Goal: Task Accomplishment & Management: Complete application form

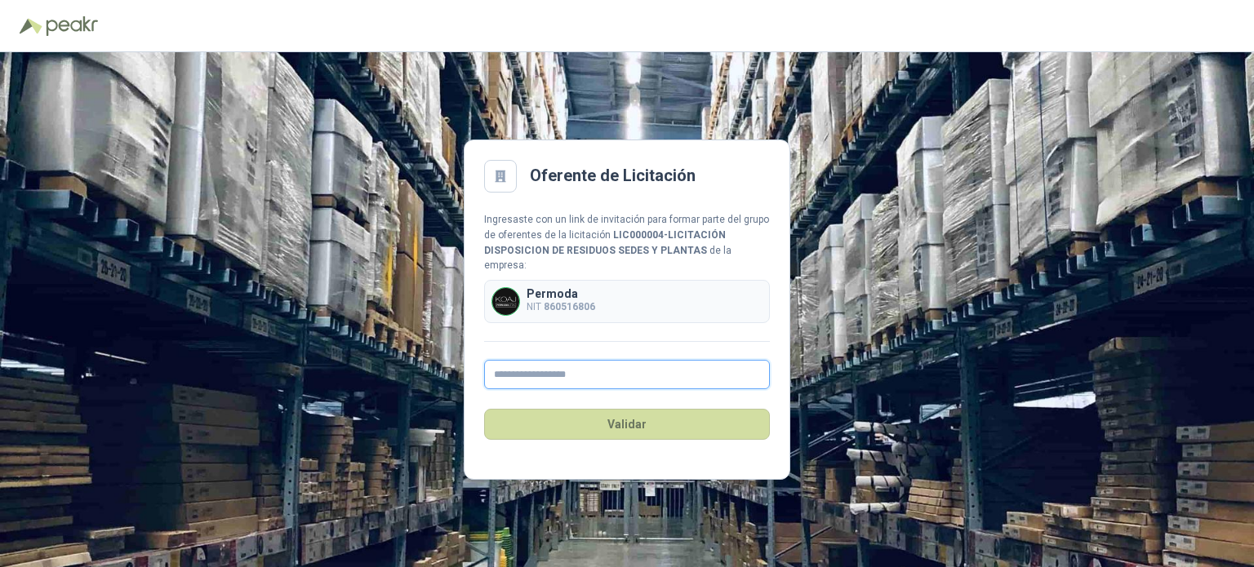
click at [546, 367] on input "text" at bounding box center [627, 374] width 286 height 29
type input "**********"
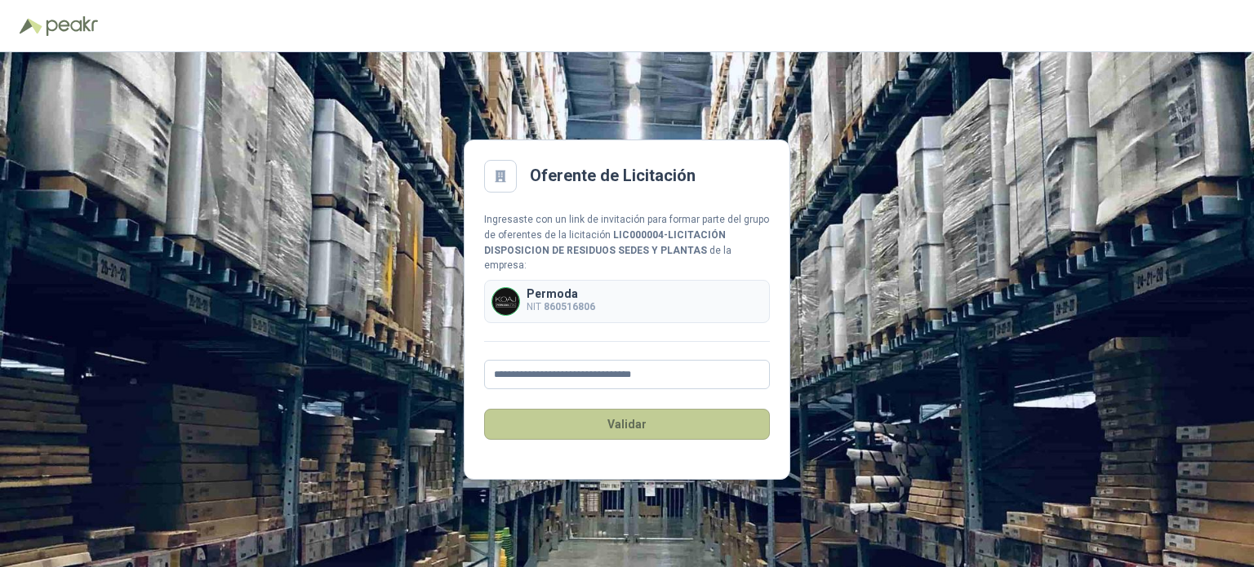
click at [602, 422] on button "Validar" at bounding box center [627, 424] width 286 height 31
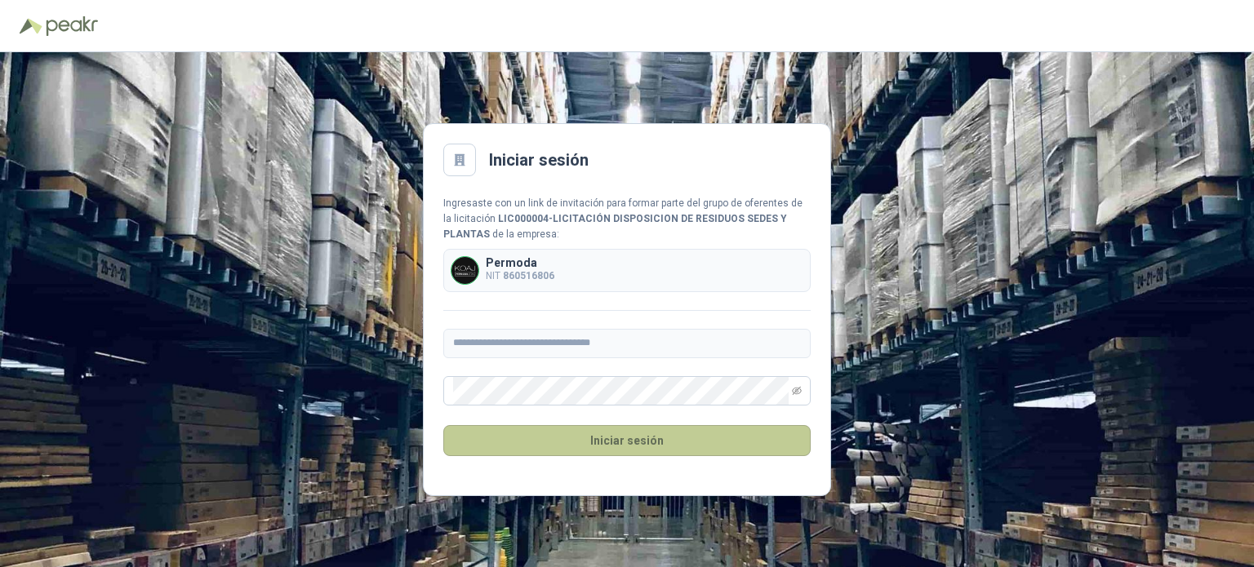
click at [505, 443] on button "Iniciar sesión" at bounding box center [626, 440] width 367 height 31
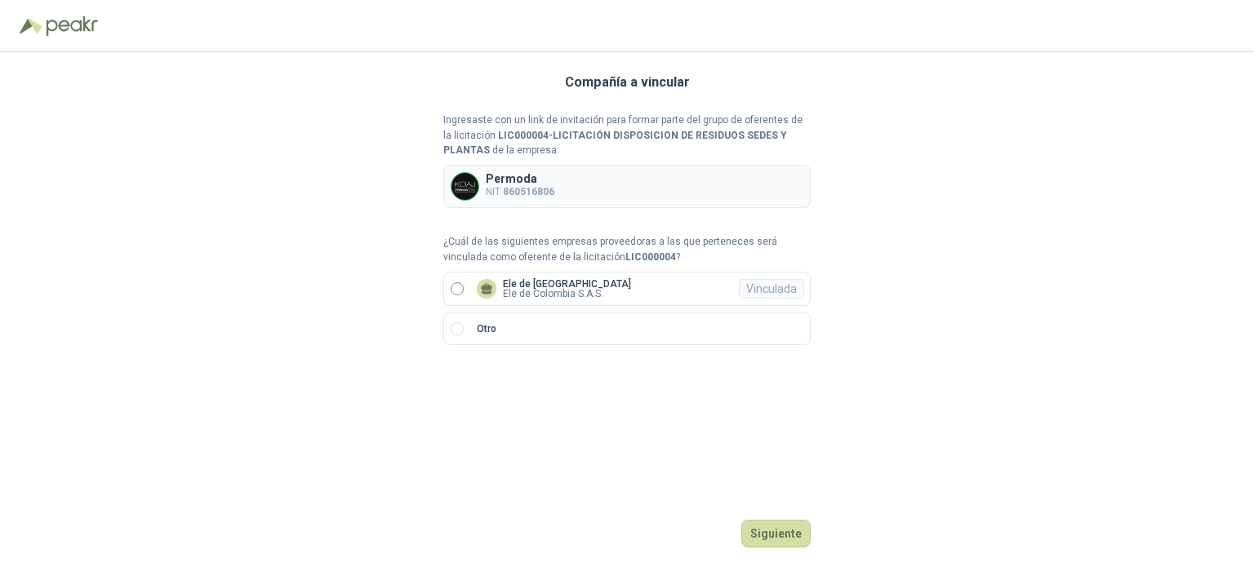
click at [475, 291] on span "Ele de [GEOGRAPHIC_DATA] Ele de [GEOGRAPHIC_DATA] S.A.S. Vinculada" at bounding box center [553, 289] width 167 height 20
click at [776, 531] on button "Ingresar" at bounding box center [778, 534] width 64 height 28
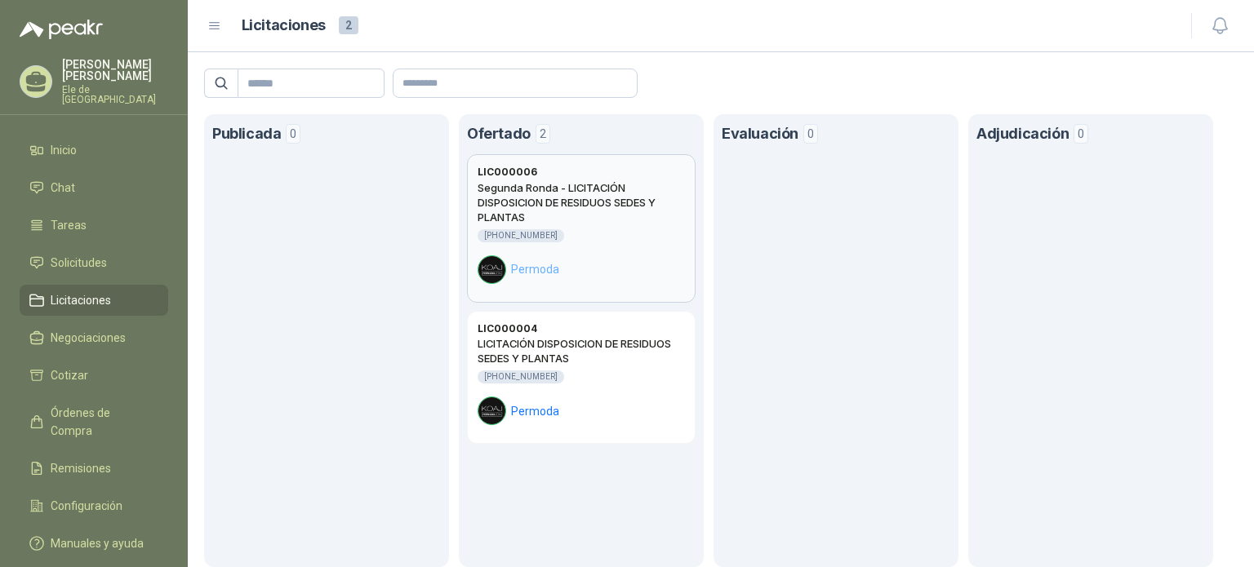
click at [614, 250] on div "Segunda Ronda - LICITACIÓN DISPOSICION DE RESIDUOS SEDES Y PLANTAS [PHONE_NUMBE…" at bounding box center [581, 232] width 207 height 104
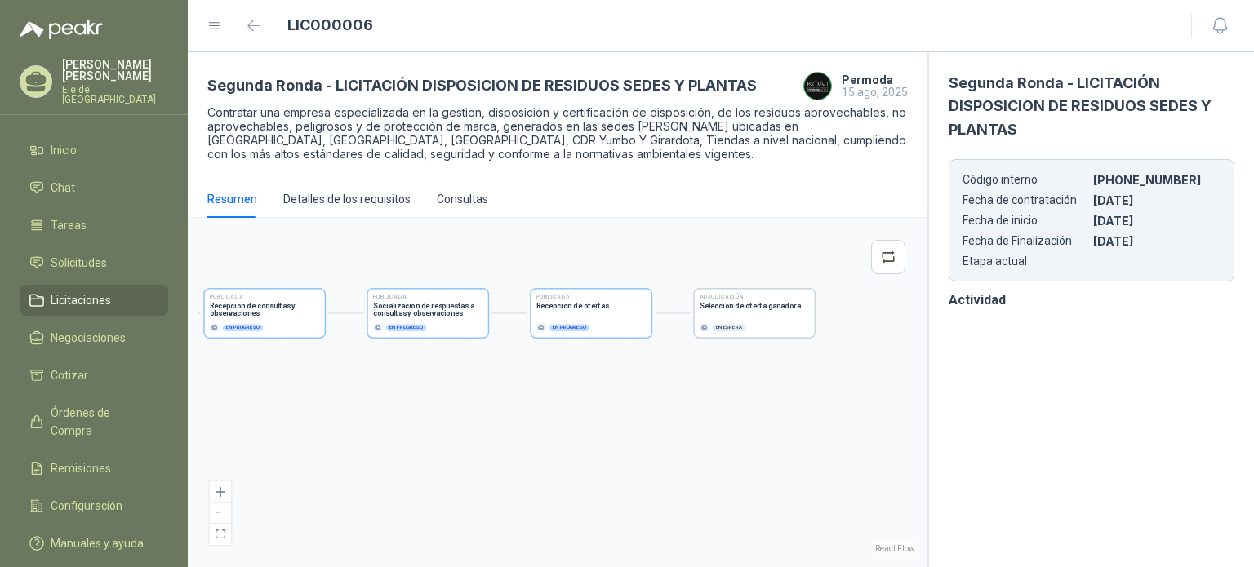
drag, startPoint x: 762, startPoint y: 407, endPoint x: 473, endPoint y: 398, distance: 288.3
click at [473, 398] on div "Publicada Envío de invitación a oferentes Finalizado Publicada Recepción de con…" at bounding box center [558, 393] width 720 height 330
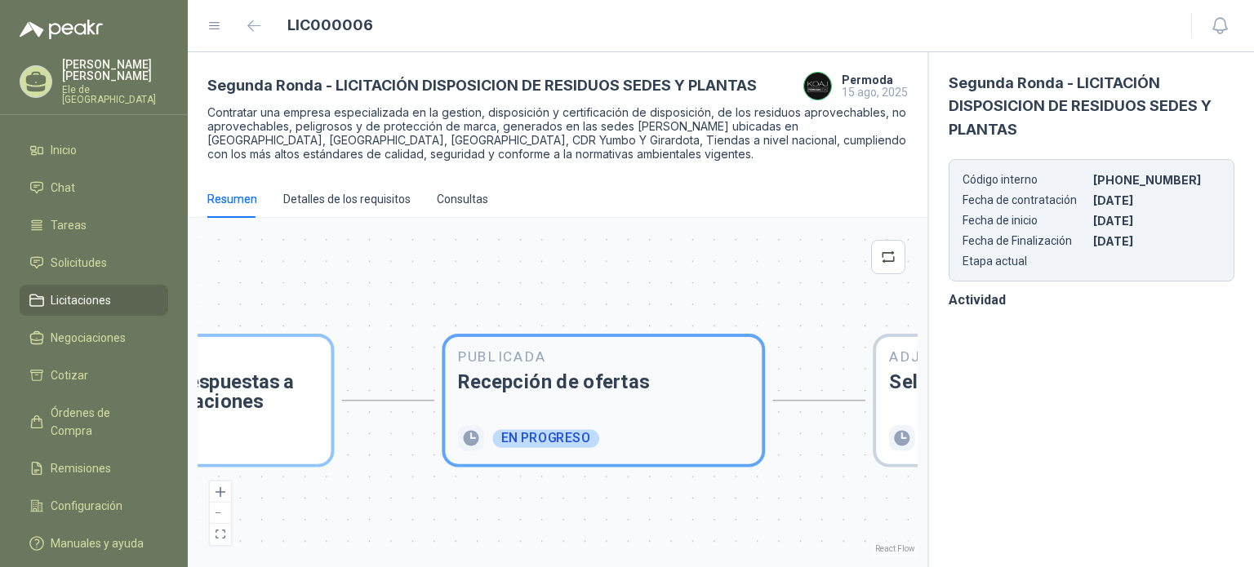
click at [637, 414] on div "Publicada Recepción de ofertas En progreso" at bounding box center [603, 400] width 291 height 101
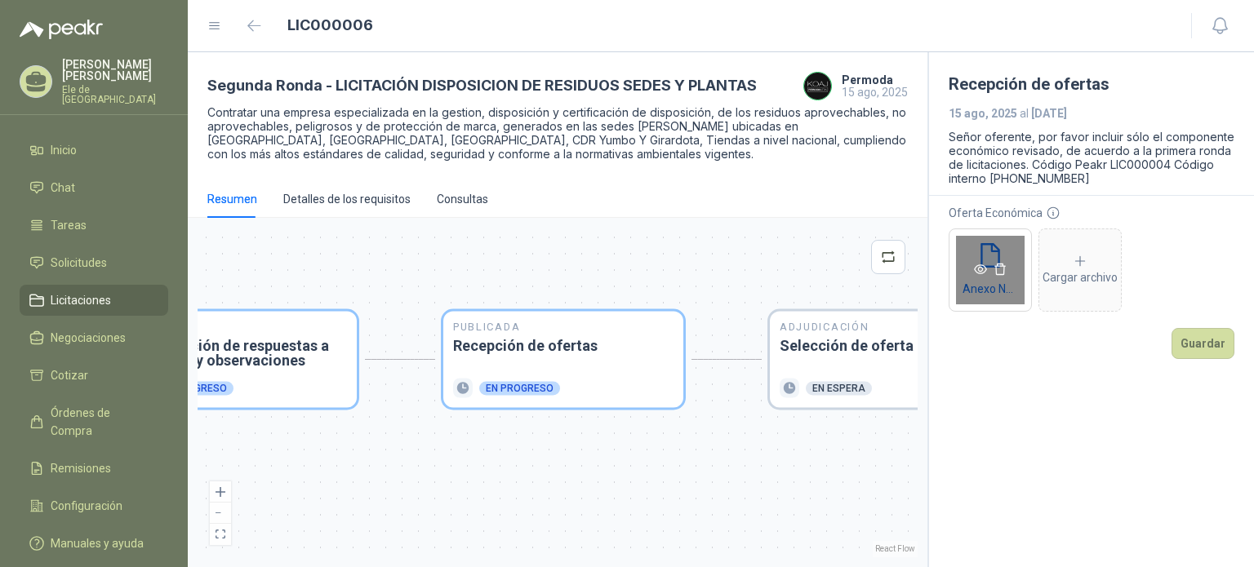
click at [979, 269] on icon "eye" at bounding box center [980, 269] width 13 height 13
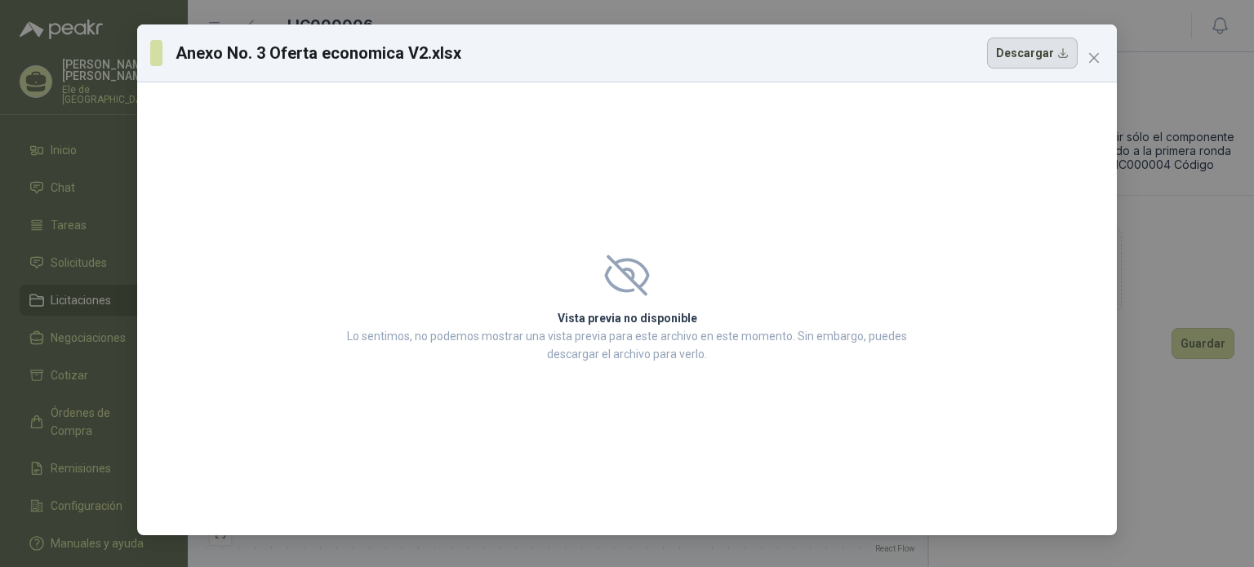
click at [1065, 50] on button "Descargar" at bounding box center [1032, 53] width 91 height 31
click at [1092, 62] on icon "close" at bounding box center [1093, 57] width 13 height 13
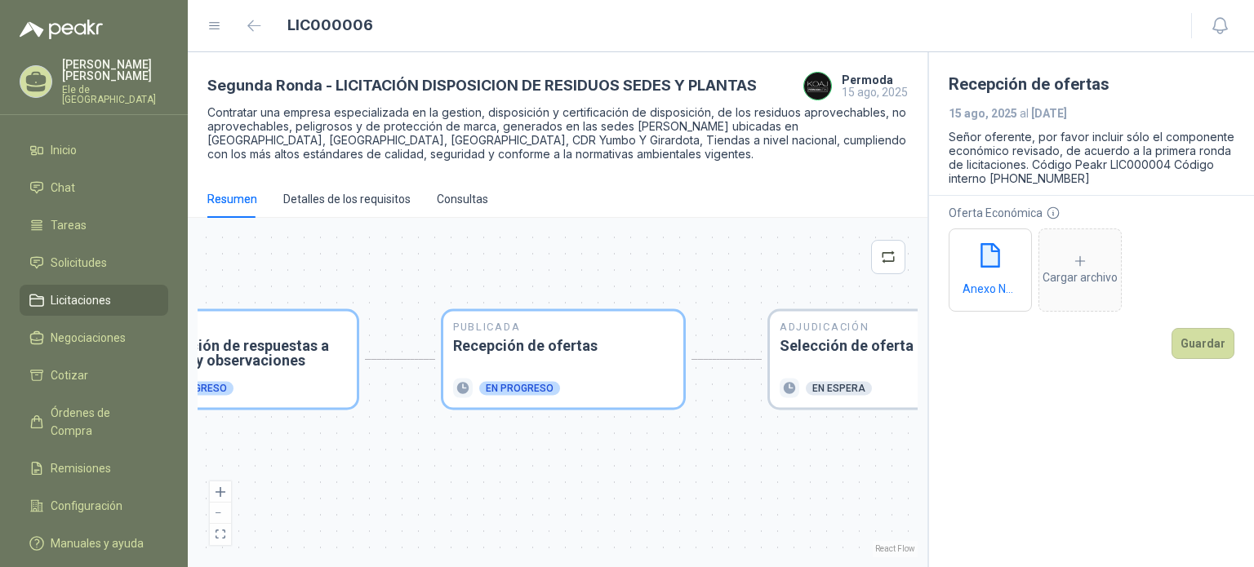
click at [52, 291] on span "Licitaciones" at bounding box center [81, 300] width 60 height 18
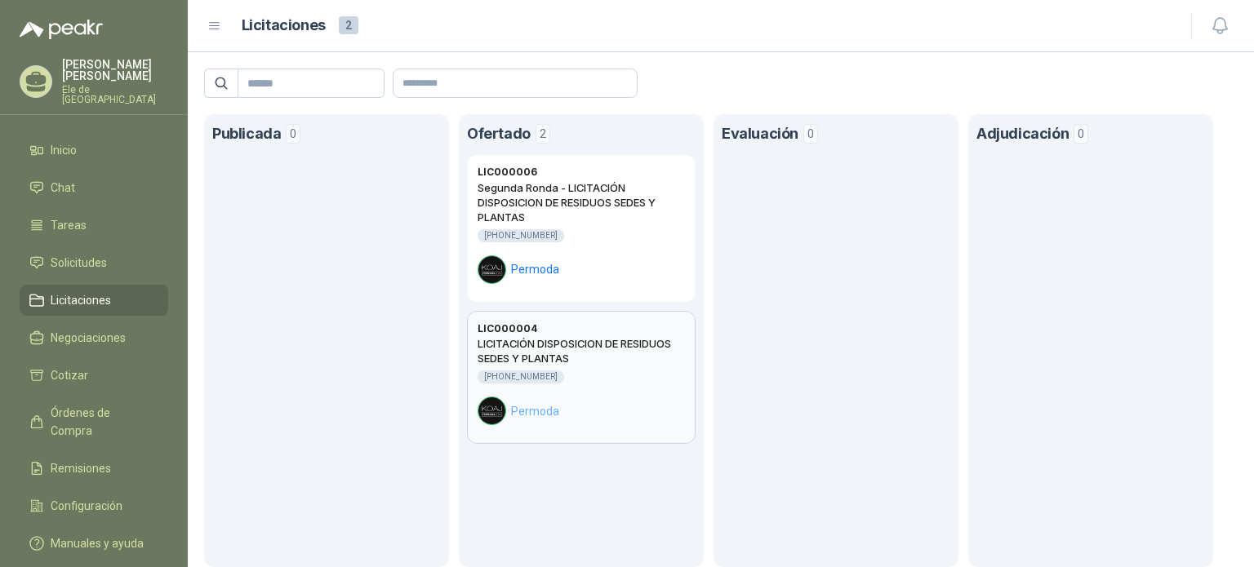
click at [606, 366] on div "LICITACIÓN DISPOSICION DE RESIDUOS SEDES Y PLANTAS [PHONE_NUMBER] [PERSON_NAME]" at bounding box center [581, 380] width 207 height 89
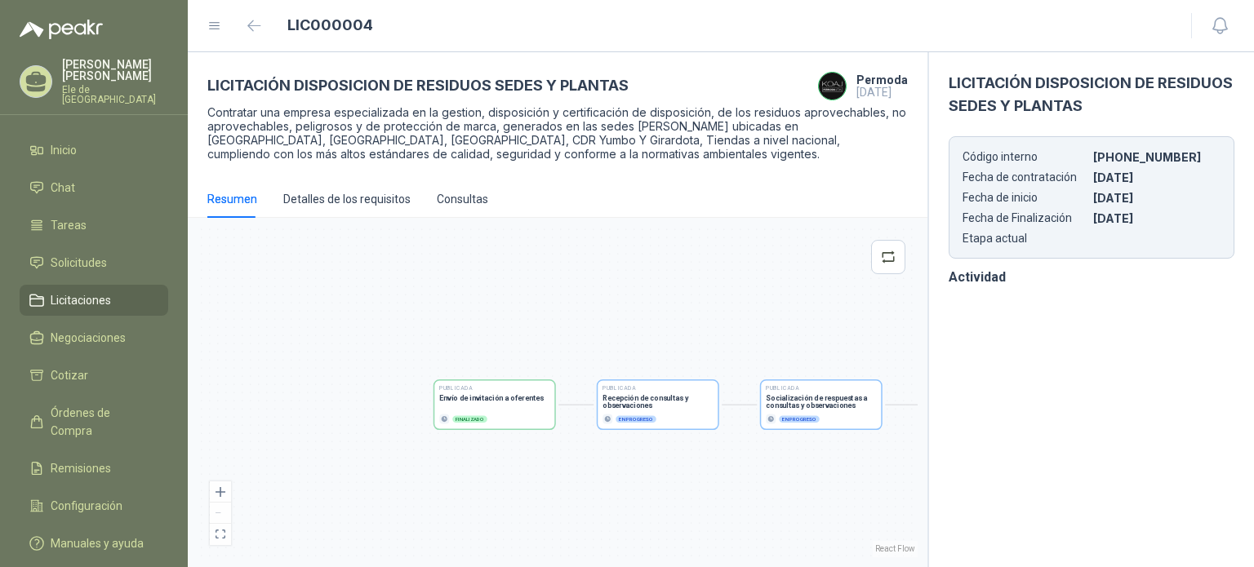
click at [73, 291] on span "Licitaciones" at bounding box center [81, 300] width 60 height 18
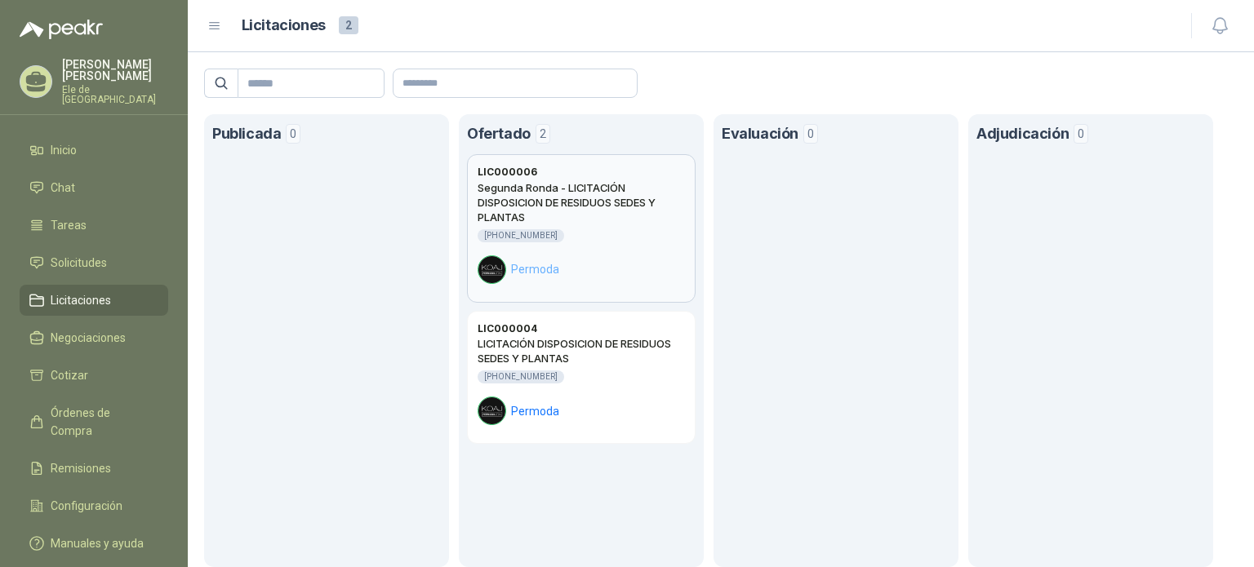
click at [625, 238] on div "[PHONE_NUMBER]" at bounding box center [581, 235] width 207 height 13
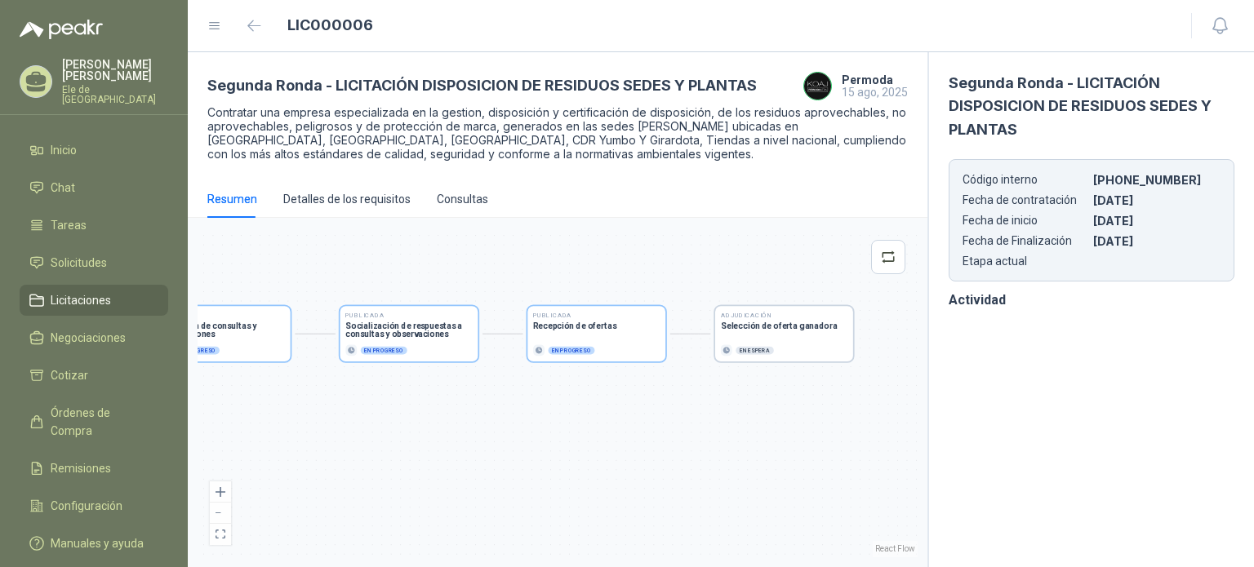
drag, startPoint x: 784, startPoint y: 428, endPoint x: 393, endPoint y: 428, distance: 391.0
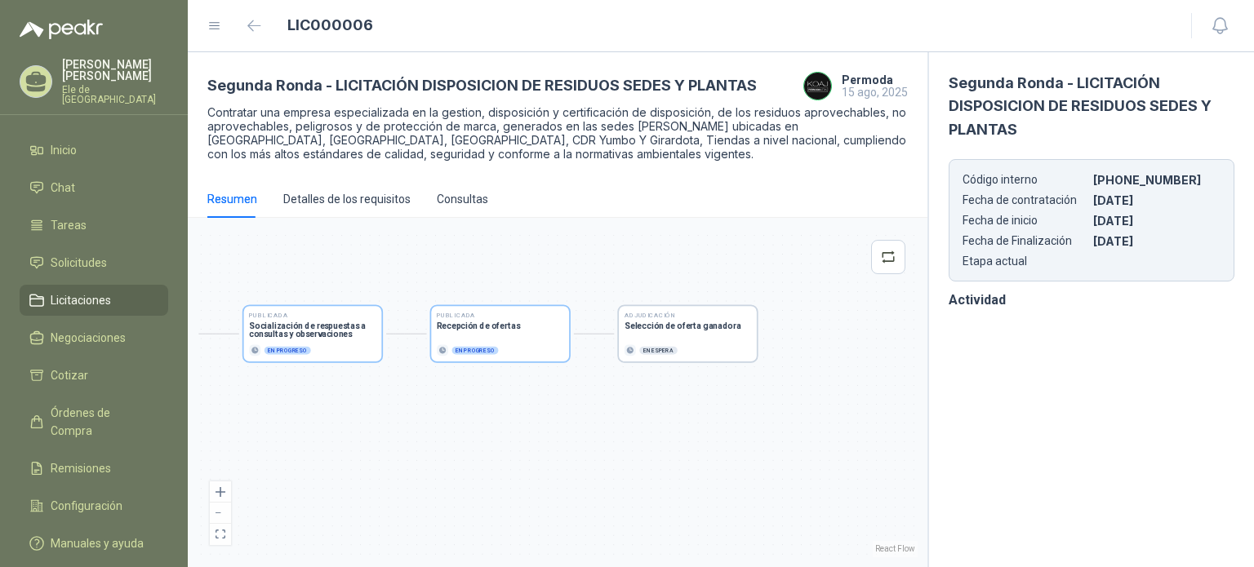
click at [393, 428] on div "Publicada Envío de invitación a oferentes Finalizado Publicada Recepción de con…" at bounding box center [558, 393] width 720 height 330
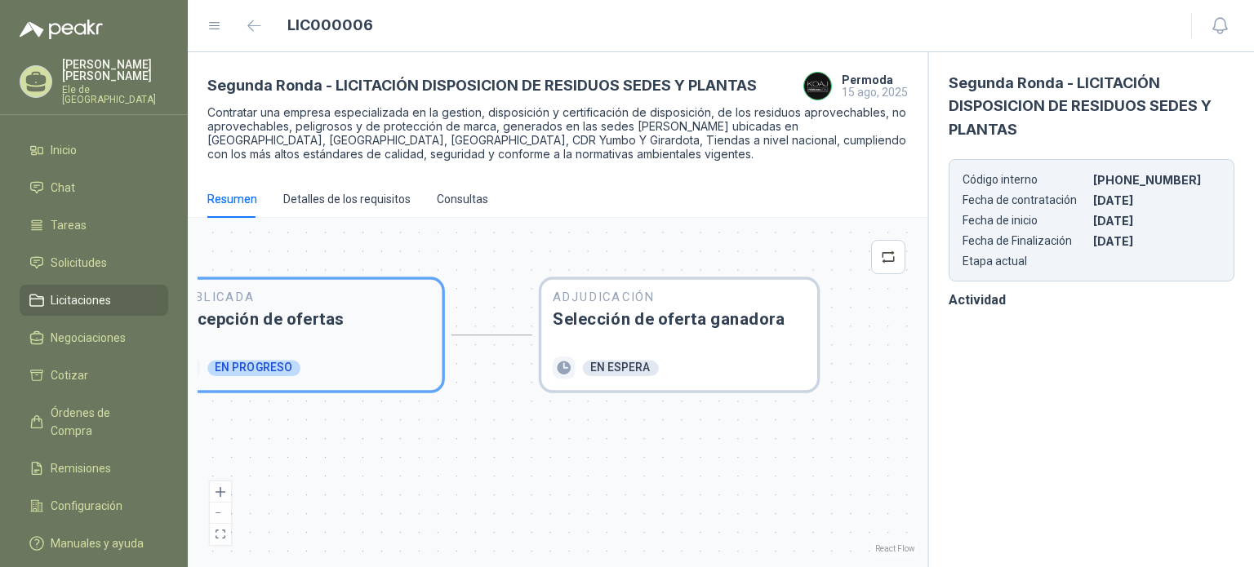
click at [374, 353] on div "Publicada Recepción de ofertas En progreso" at bounding box center [303, 335] width 253 height 88
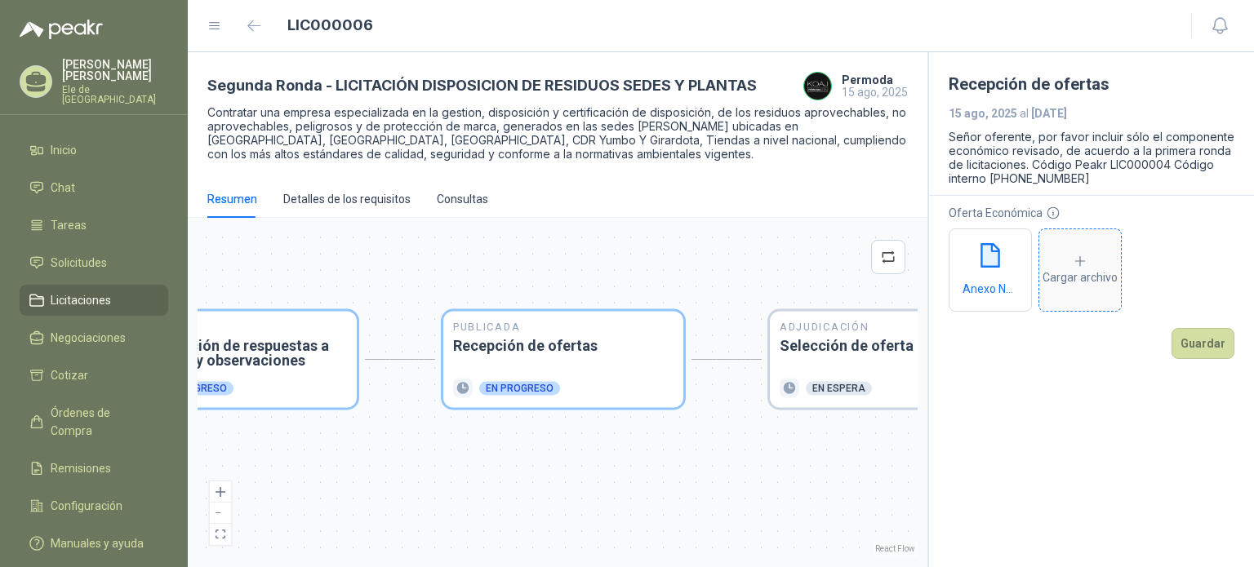
click at [1071, 269] on div "Cargar archivo" at bounding box center [1079, 270] width 75 height 33
click at [1208, 340] on button "Guardar" at bounding box center [1202, 343] width 63 height 31
